Goal: Information Seeking & Learning: Learn about a topic

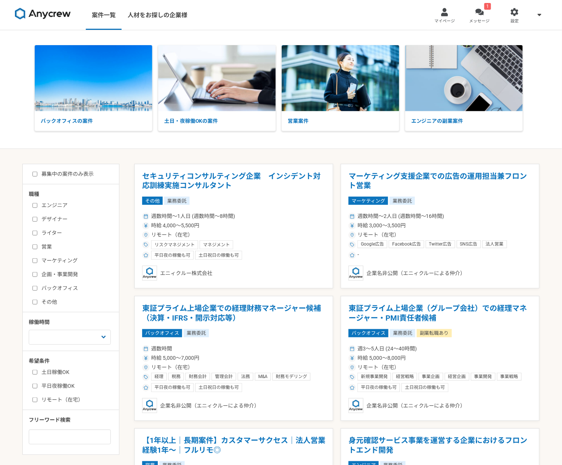
click at [34, 263] on input "マーケティング" at bounding box center [34, 260] width 5 height 5
checkbox input "true"
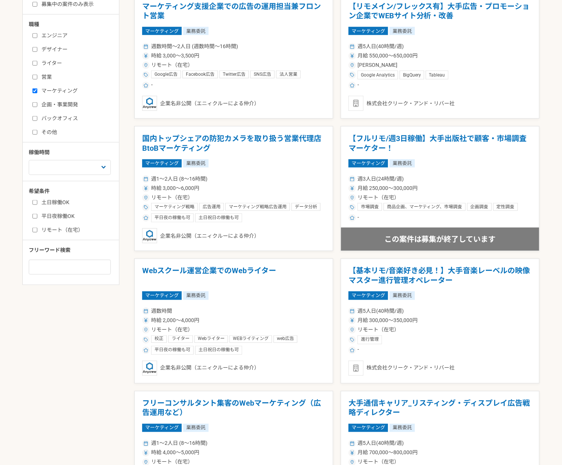
scroll to position [184, 0]
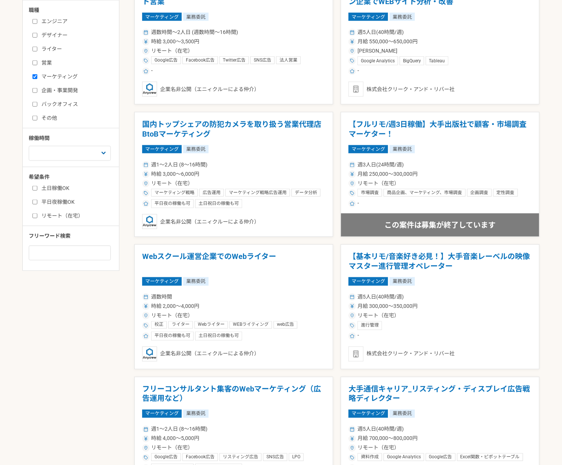
click at [69, 239] on span "フリーワード検索" at bounding box center [50, 236] width 42 height 6
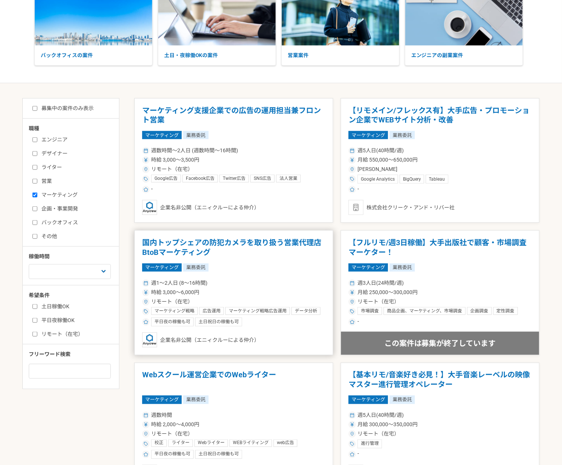
scroll to position [619, 0]
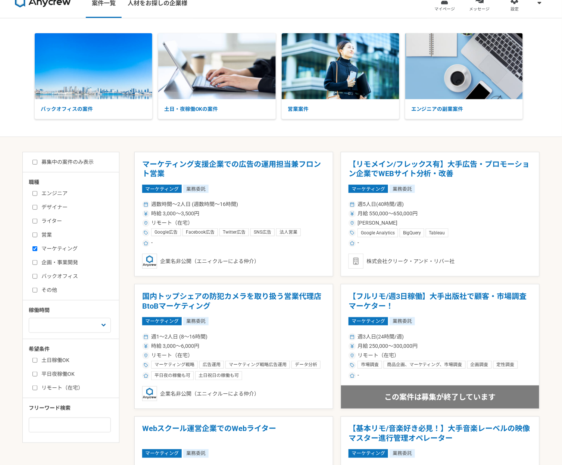
scroll to position [0, 0]
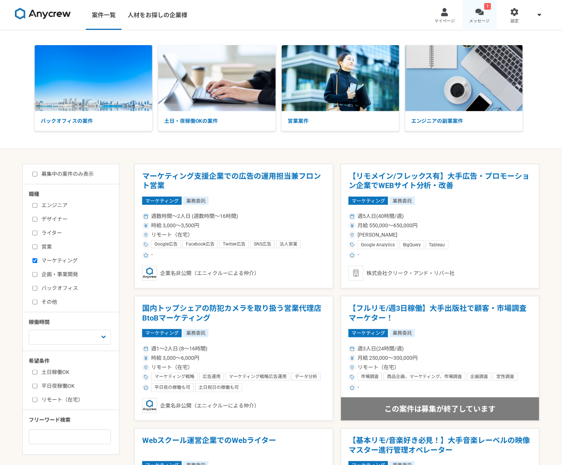
click at [485, 8] on div "1" at bounding box center [487, 6] width 7 height 7
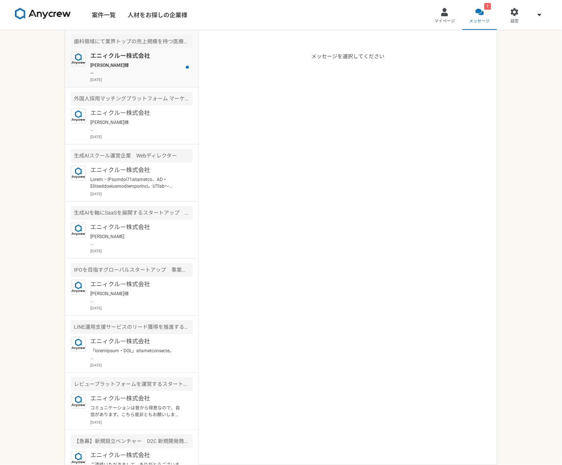
click at [148, 73] on p "[PERSON_NAME]様 本件、ご興味をお持ちいただき、ありがとうございます。 本件ですが、一度、プロジェクトを見直したいとのことで、案件自体がクローズと…" at bounding box center [136, 68] width 92 height 13
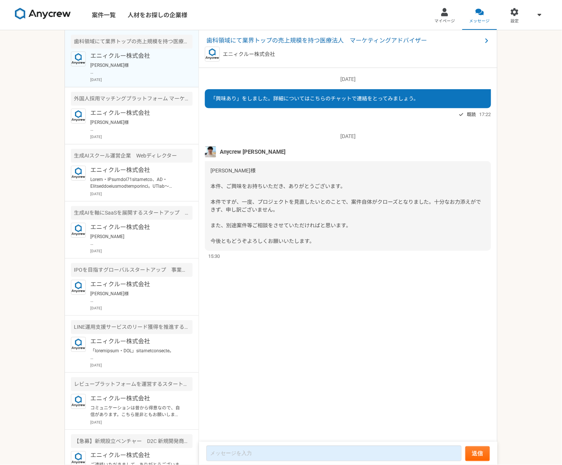
click at [285, 230] on div "[PERSON_NAME]様 本件、ご興味をお持ちいただき、ありがとうございます。 本件ですが、一度、プロジェクトを見直したいとのことで、案件自体がクローズと…" at bounding box center [348, 206] width 286 height 90
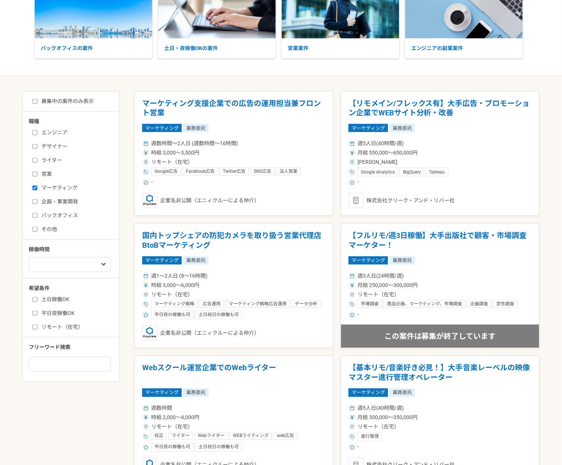
scroll to position [87, 0]
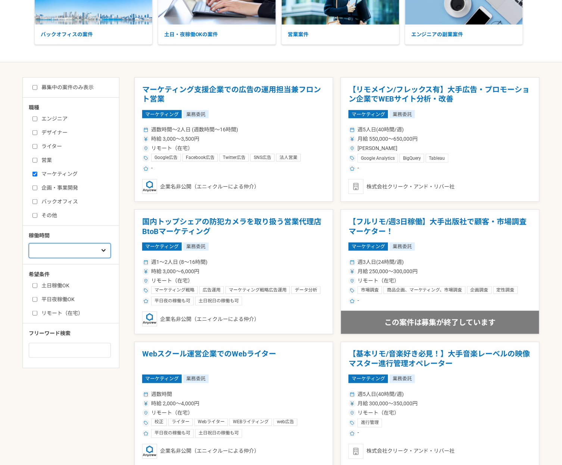
click at [84, 258] on select "週1人日（8時間）以下 週2人日（16時間）以下 週3人日（24時間）以下 週4人日（32時間）以下 週5人日（40時間）以下" at bounding box center [70, 250] width 82 height 15
select select "2"
click at [29, 258] on select "週1人日（8時間）以下 週2人日（16時間）以下 週3人日（24時間）以下 週4人日（32時間）以下 週5人日（40時間）以下" at bounding box center [70, 250] width 82 height 15
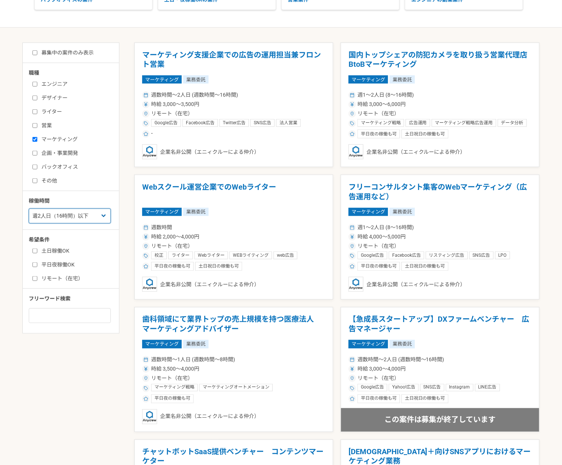
scroll to position [122, 0]
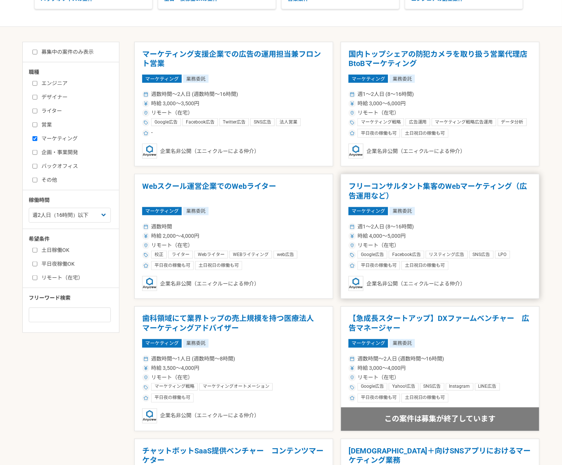
click at [434, 201] on h1 "フリーコンサルタント集客のWebマーケティング（広告運用など）" at bounding box center [439, 191] width 183 height 19
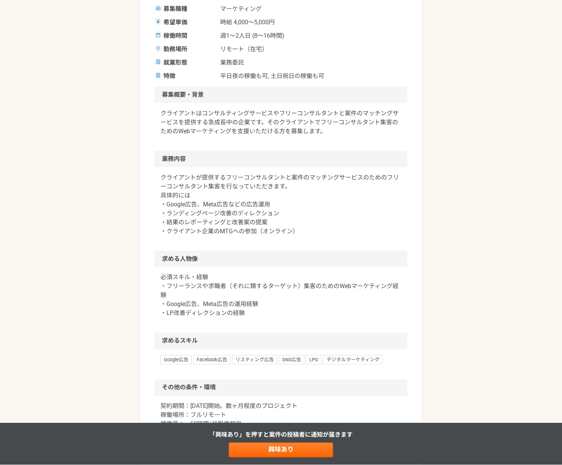
click at [310, 236] on p "クライアントが提供するフリーコンサルタントと案件のマッチングサービスのためのフリーコンサルタント集客を行なっていただきます。 具体的には ・Google広告、…" at bounding box center [280, 204] width 241 height 63
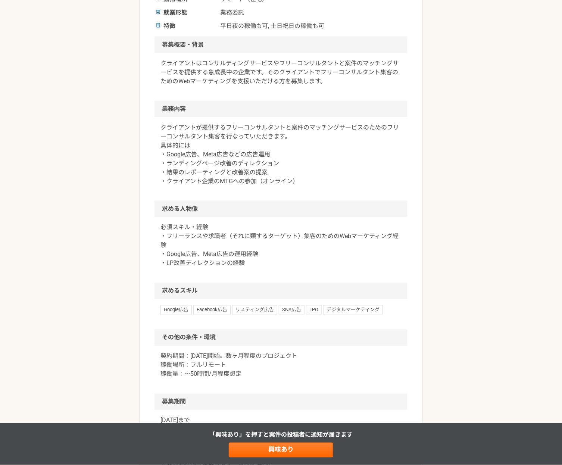
scroll to position [241, 0]
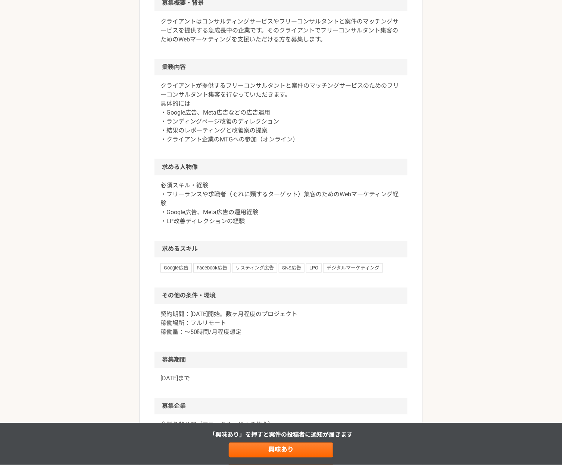
click at [295, 226] on p "必須スキル・経験 ・フリーランスや求職者（それに類するターゲット）集客のためのWebマーケティング経験 ・Google広告、Meta広告の運用経験 ・LP改善…" at bounding box center [280, 203] width 241 height 45
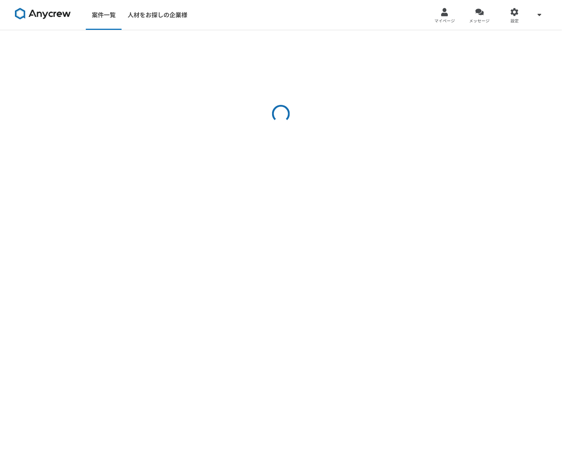
select select "2"
